Goal: Task Accomplishment & Management: Complete application form

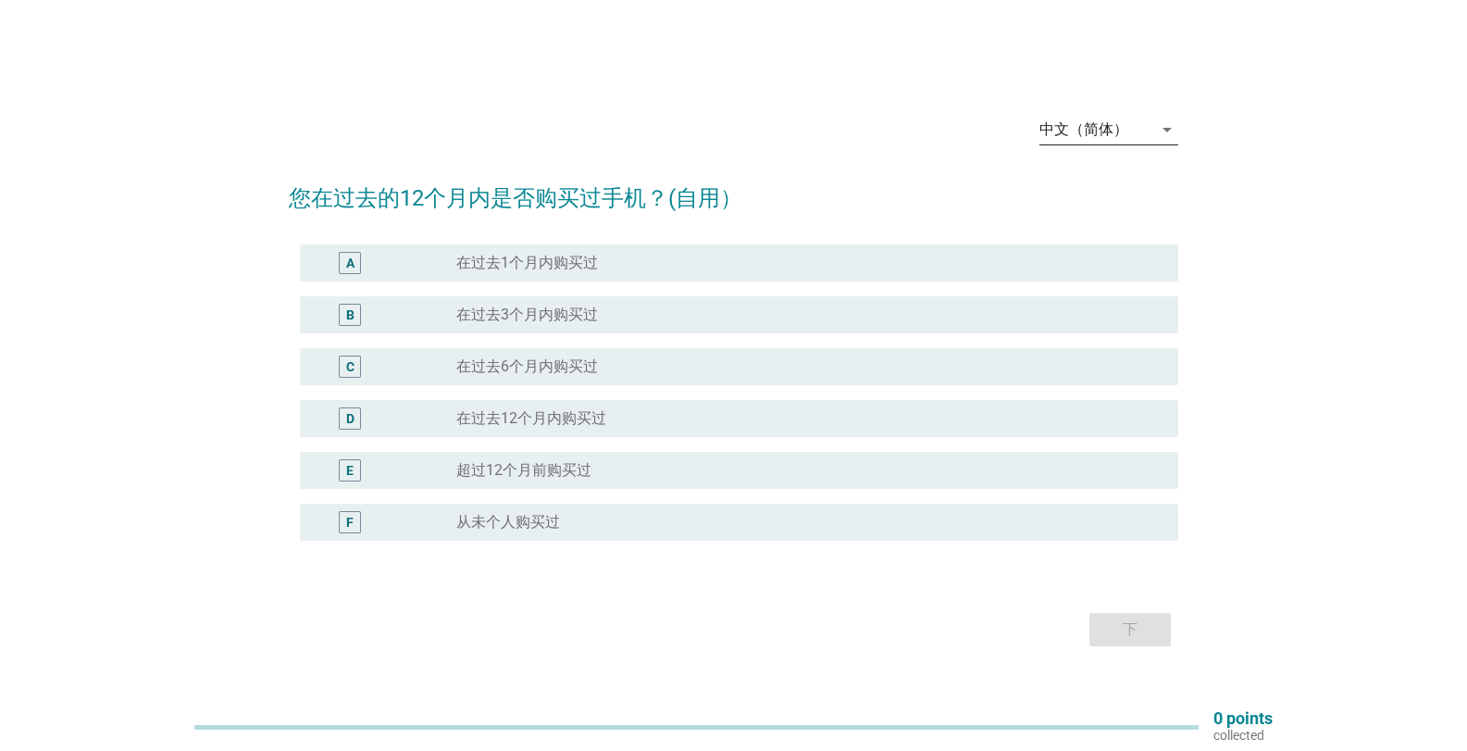
click at [1069, 134] on div "中文（简体）" at bounding box center [1083, 129] width 89 height 17
click at [1102, 144] on div "English" at bounding box center [1108, 144] width 109 height 22
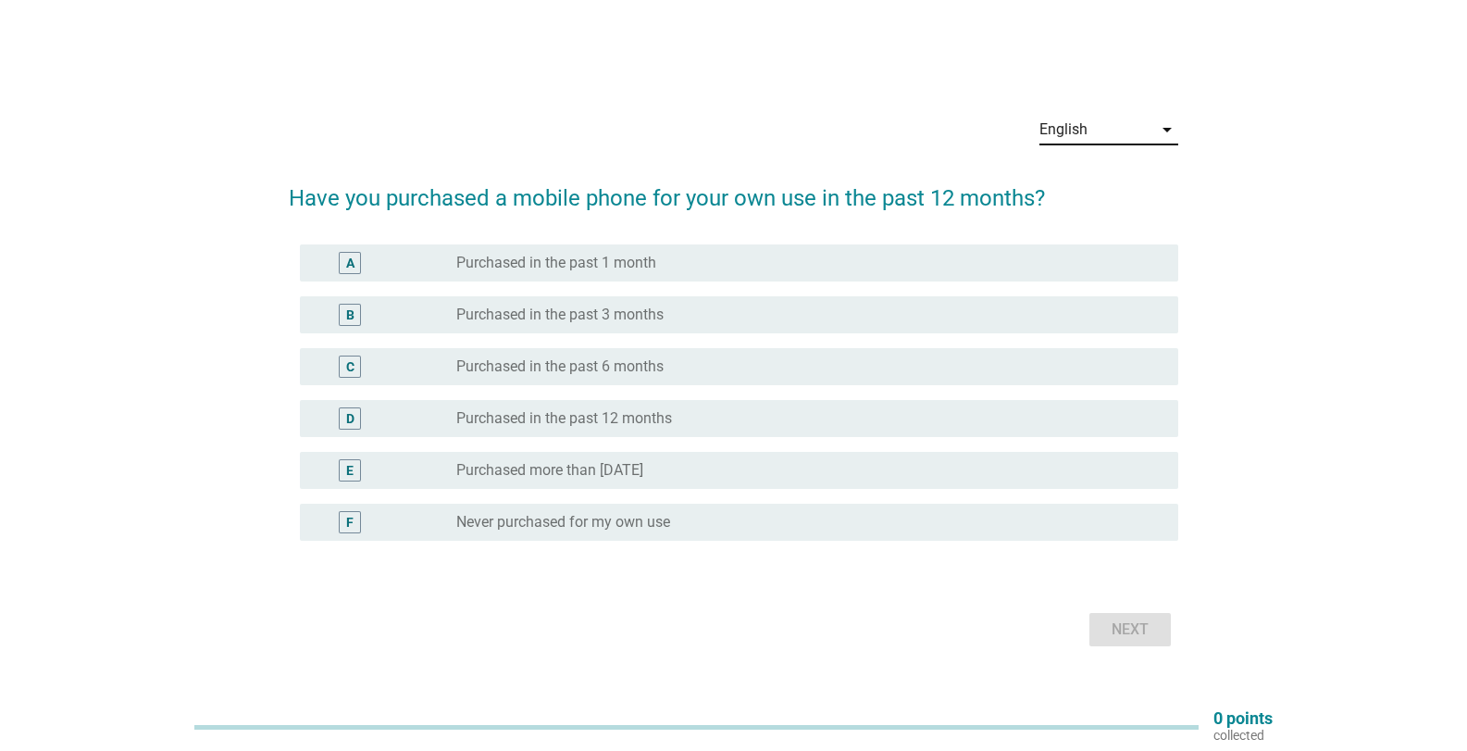
click at [643, 478] on label "Purchased more than 12 months ago" at bounding box center [549, 470] width 187 height 19
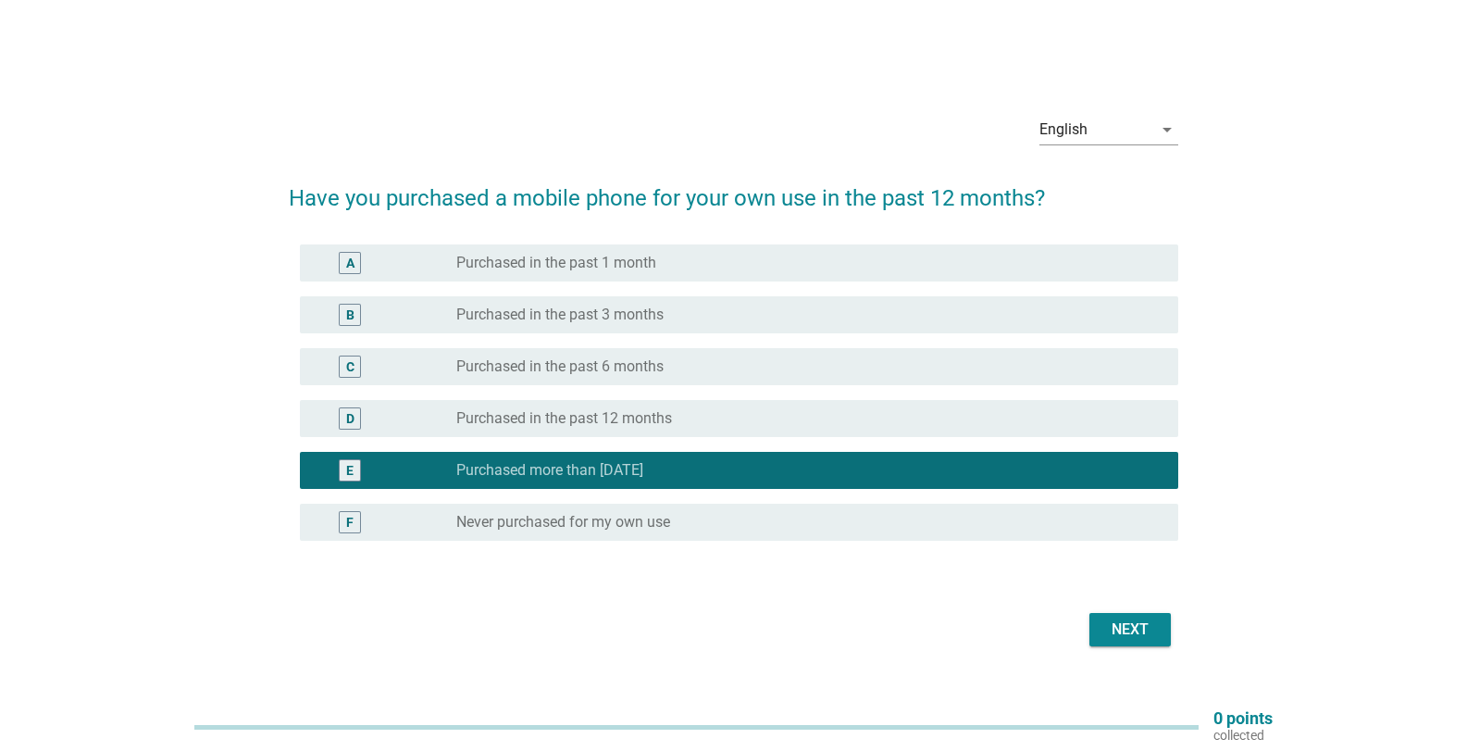
click at [1106, 628] on div "Next" at bounding box center [1130, 629] width 52 height 22
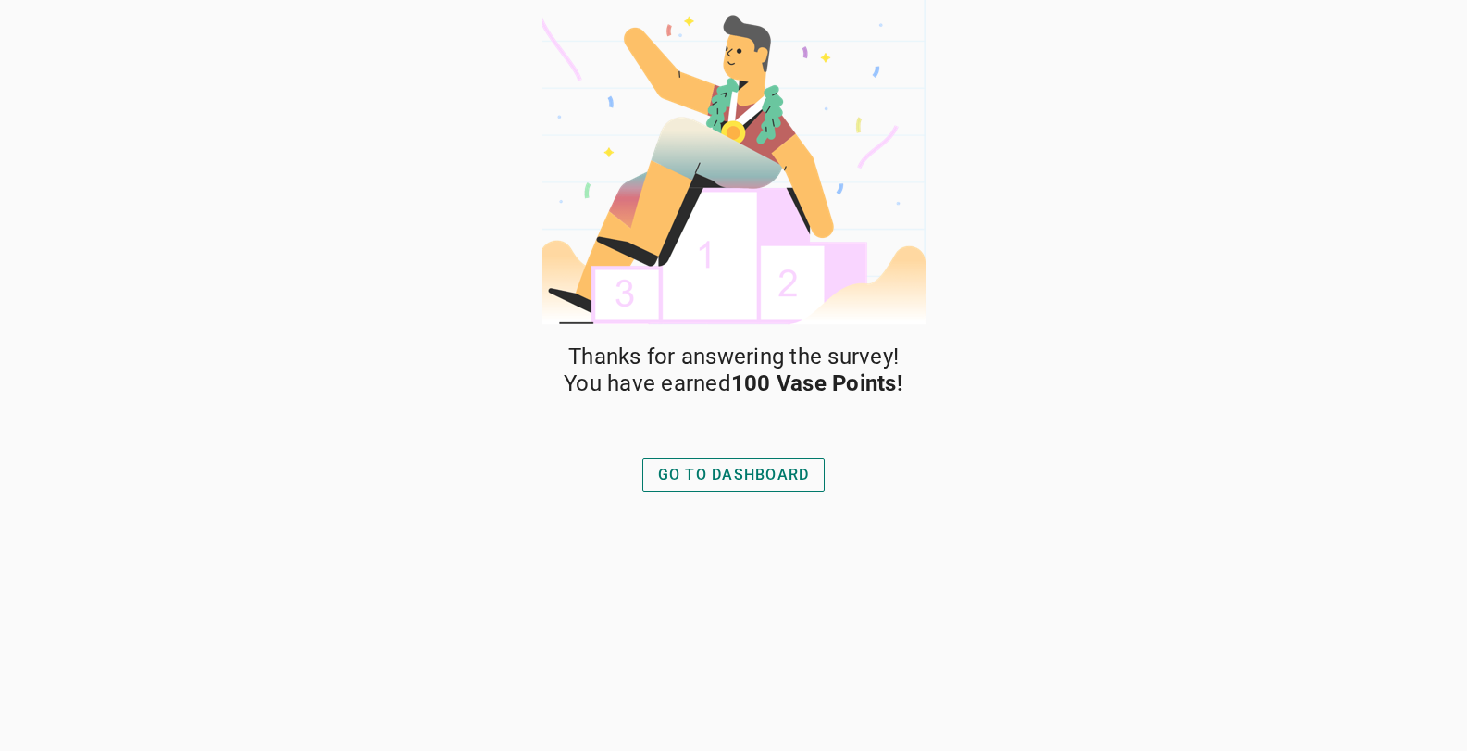
click at [741, 487] on button "GO TO DASHBOARD" at bounding box center [733, 474] width 183 height 33
